Goal: Information Seeking & Learning: Learn about a topic

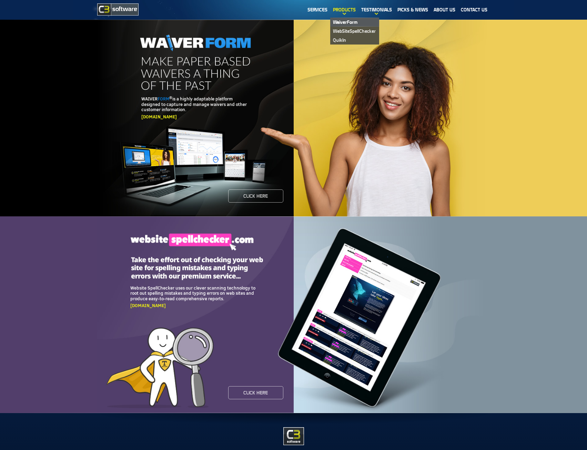
click at [346, 22] on link "WaiverForm" at bounding box center [354, 22] width 49 height 9
